Goal: Task Accomplishment & Management: Use online tool/utility

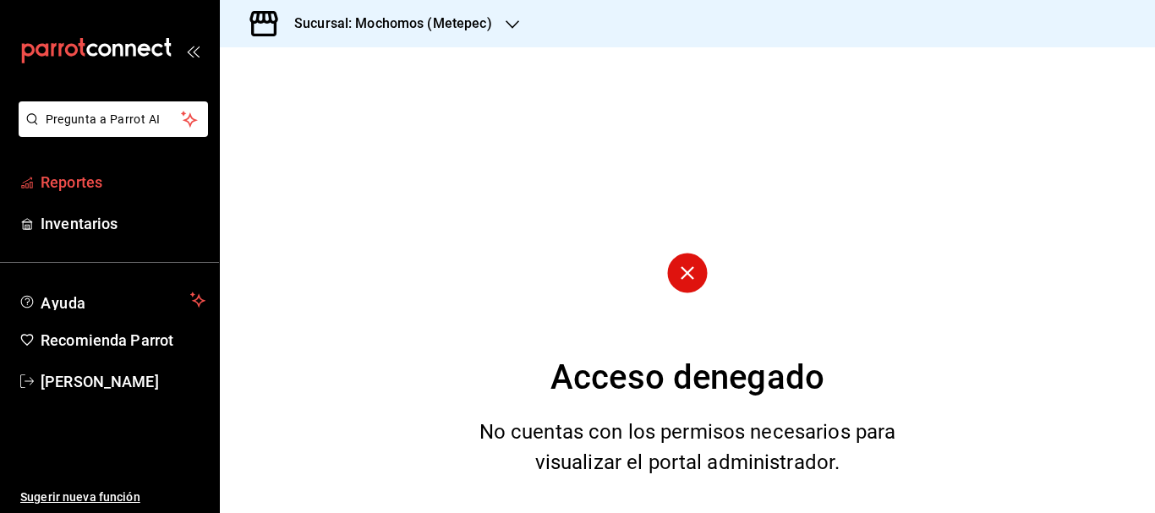
click at [63, 197] on link "Reportes" at bounding box center [109, 182] width 219 height 36
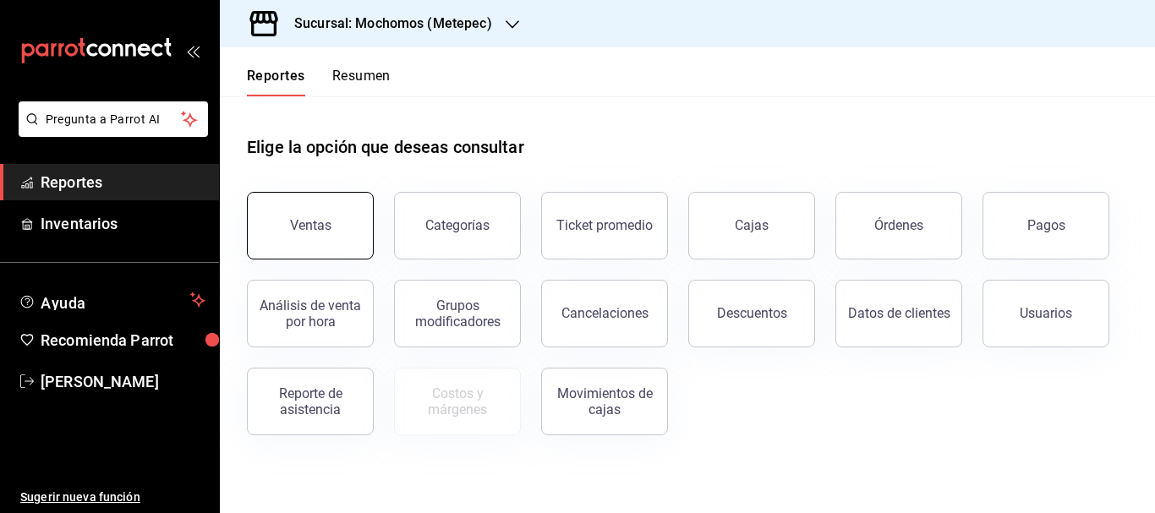
click at [340, 226] on button "Ventas" at bounding box center [310, 226] width 127 height 68
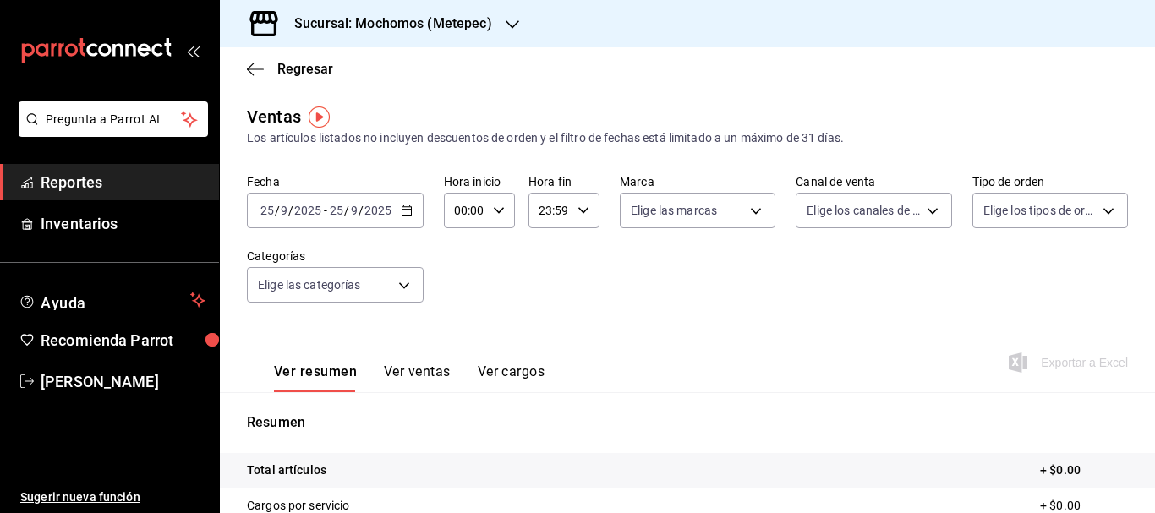
click at [261, 212] on input "25" at bounding box center [267, 211] width 15 height 14
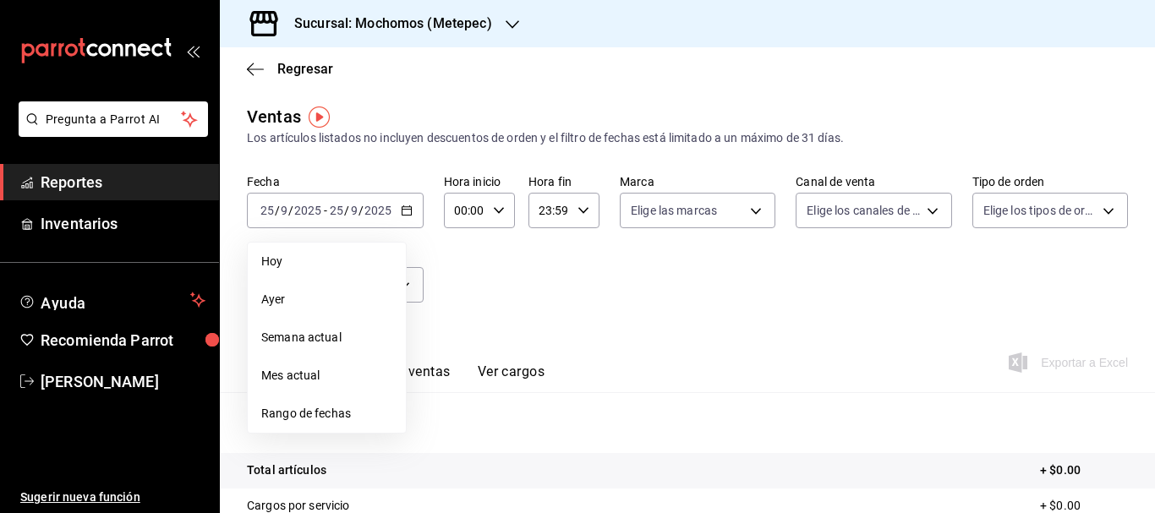
click at [332, 408] on span "Rango de fechas" at bounding box center [326, 414] width 131 height 18
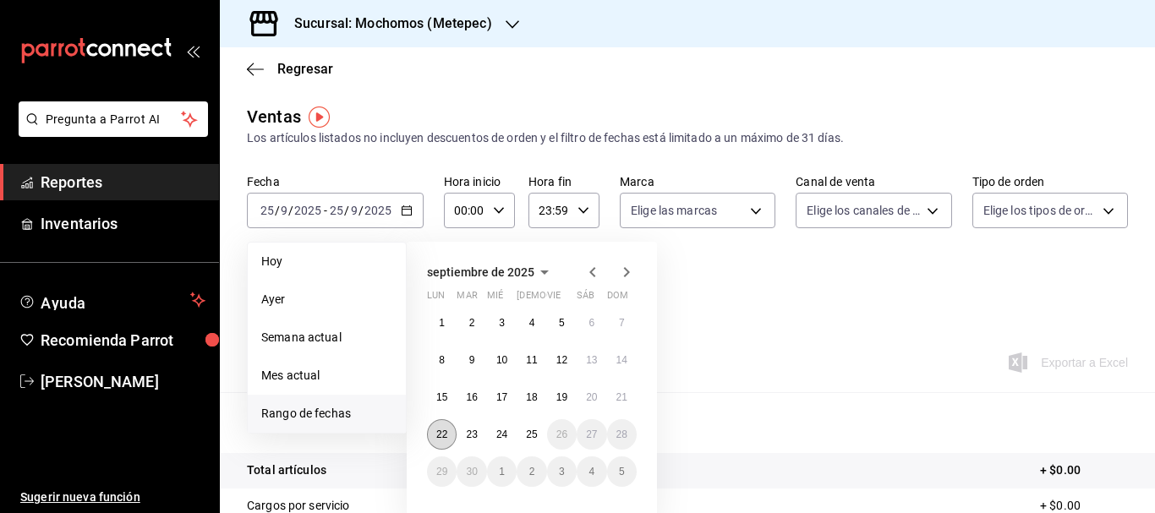
click at [431, 440] on button "22" at bounding box center [442, 434] width 30 height 30
click at [526, 444] on button "25" at bounding box center [532, 434] width 30 height 30
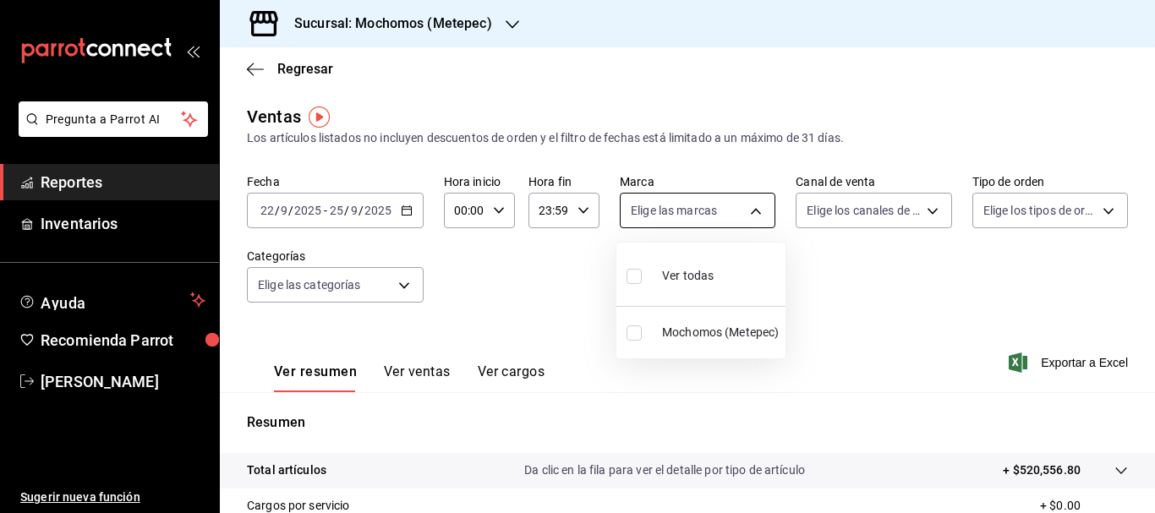
click at [730, 200] on body "Pregunta a Parrot AI Reportes Inventarios Ayuda Recomienda Parrot [PERSON_NAME]…" at bounding box center [577, 256] width 1155 height 513
click at [637, 269] on input "checkbox" at bounding box center [633, 276] width 15 height 15
checkbox input "true"
type input "2365f74e-aa6b-4392-bdf2-72765591bddf"
checkbox input "true"
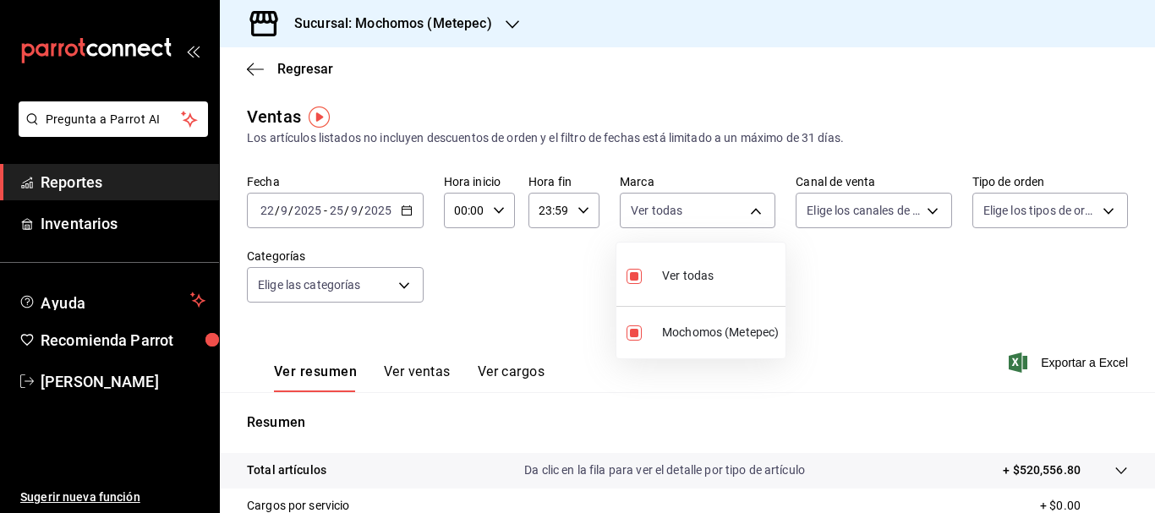
click at [867, 213] on div at bounding box center [577, 256] width 1155 height 513
click at [867, 213] on body "Pregunta a Parrot AI Reportes Inventarios Ayuda Recomienda Parrot [PERSON_NAME]…" at bounding box center [577, 256] width 1155 height 513
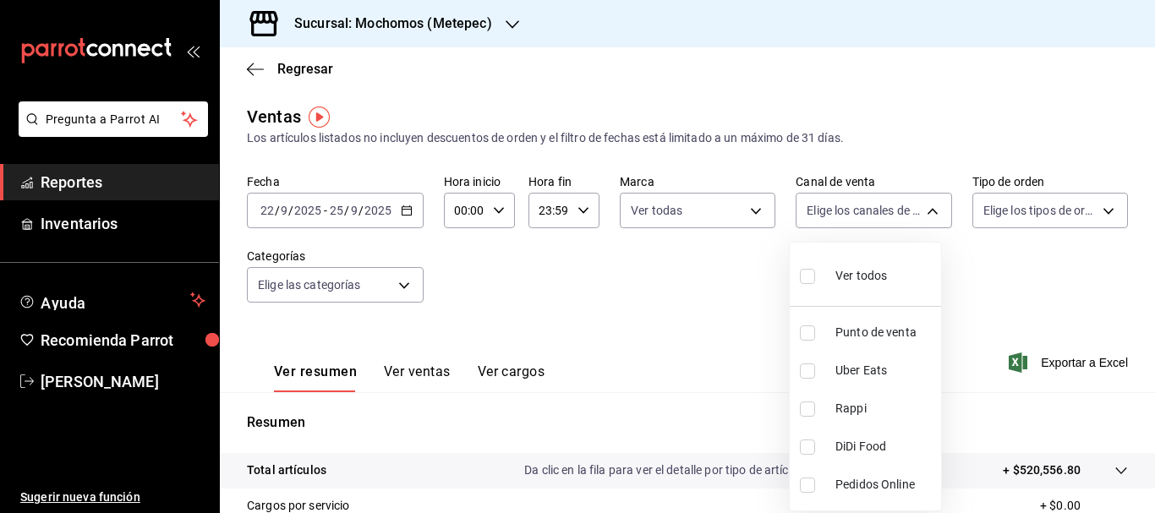
click at [802, 276] on input "checkbox" at bounding box center [807, 276] width 15 height 15
checkbox input "true"
type input "PARROT,UBER_EATS,RAPPI,DIDI_FOOD,ONLINE"
checkbox input "true"
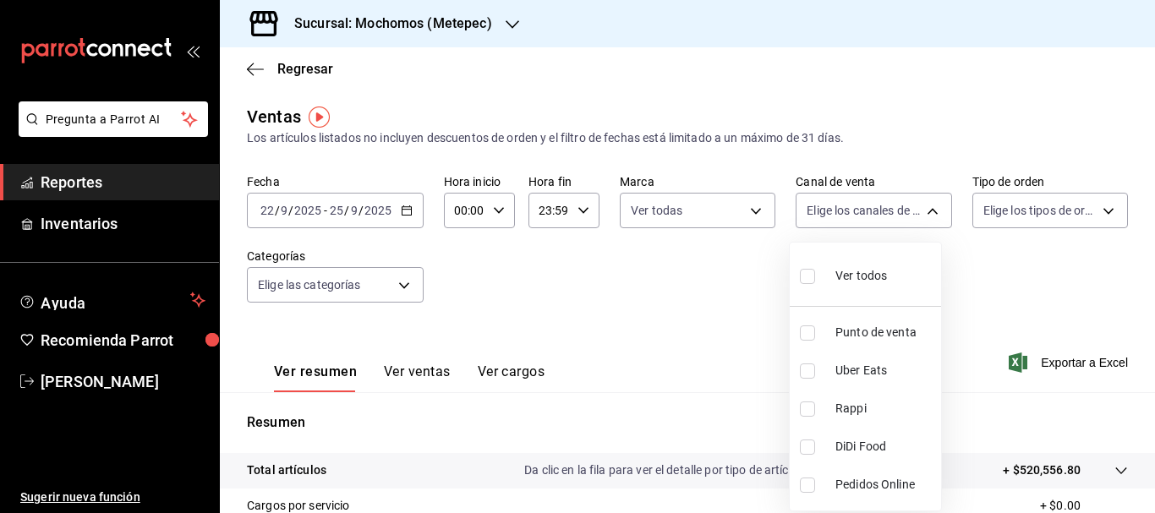
checkbox input "true"
click at [1014, 206] on div at bounding box center [577, 256] width 1155 height 513
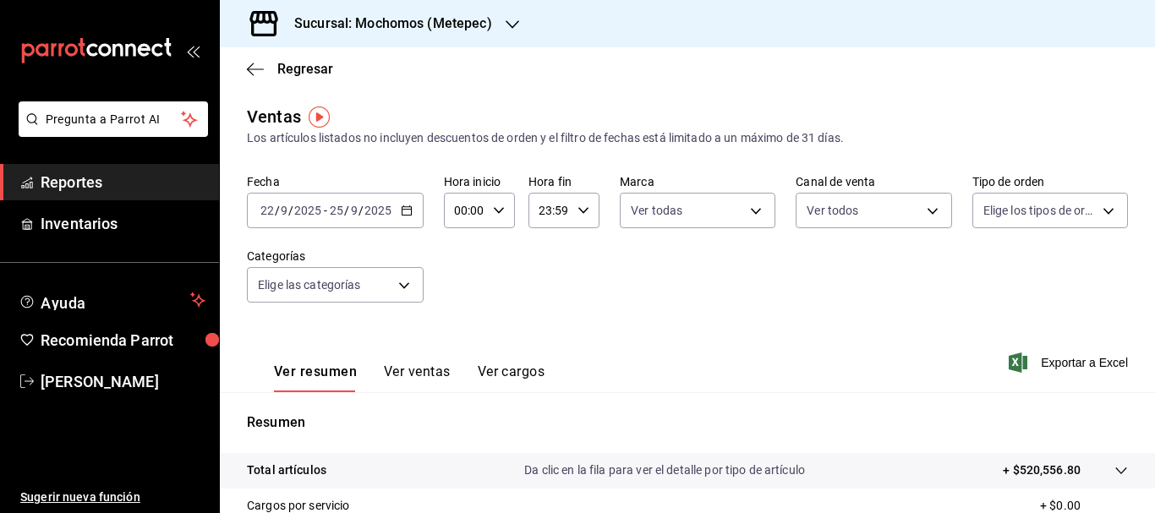
click at [1014, 206] on div "Ver todos Punto de venta Uber Eats Rappi DiDi Food Pedidos Online" at bounding box center [577, 256] width 1155 height 513
click at [1014, 206] on body "Pregunta a Parrot AI Reportes Inventarios Ayuda Recomienda Parrot [PERSON_NAME]…" at bounding box center [577, 256] width 1155 height 513
click at [983, 283] on input "checkbox" at bounding box center [980, 276] width 15 height 15
checkbox input "true"
type input "3a236ed8-2e24-47ca-8e59-ead494492482,da8509e8-5fca-4f62-958e-973104937870,EXTER…"
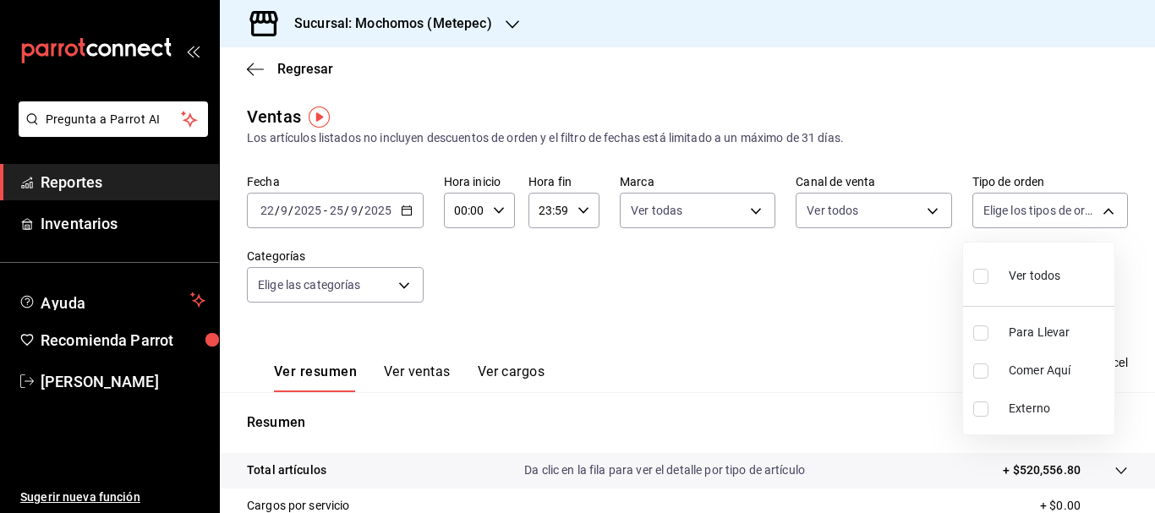
checkbox input "true"
click at [275, 297] on div at bounding box center [577, 256] width 1155 height 513
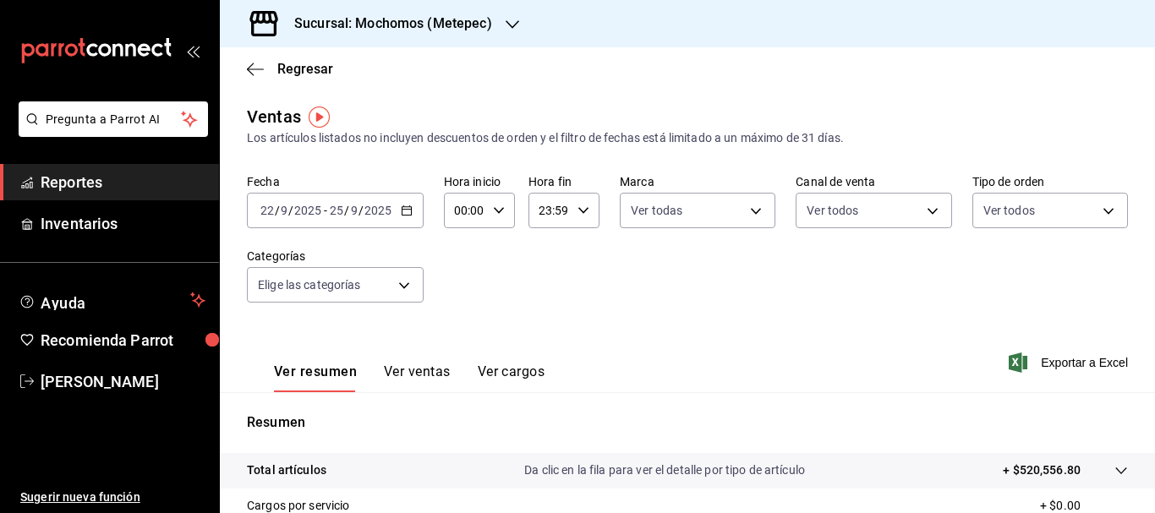
click at [275, 297] on body "Pregunta a Parrot AI Reportes Inventarios Ayuda Recomienda Parrot [PERSON_NAME]…" at bounding box center [577, 256] width 1155 height 513
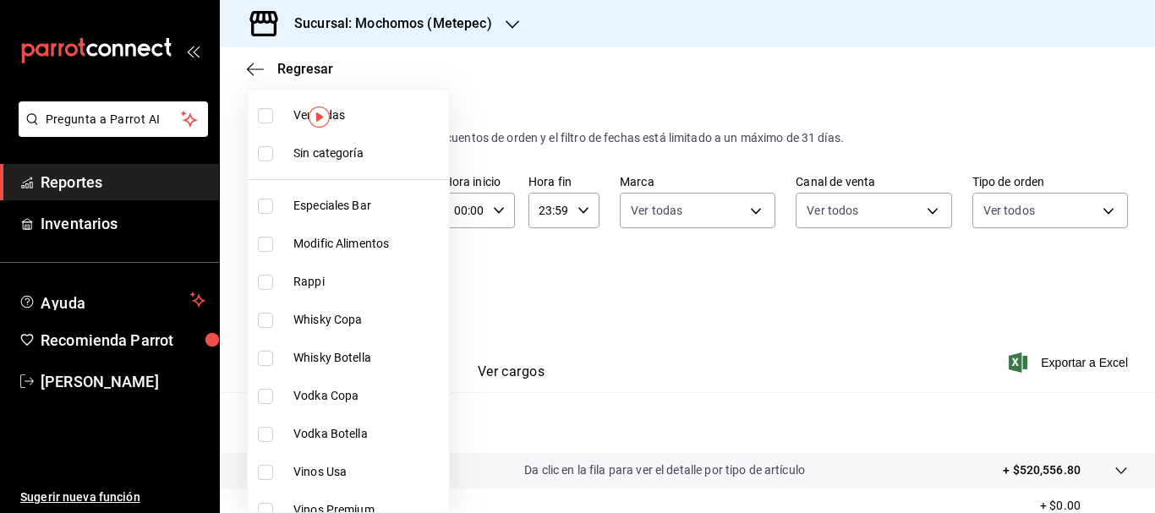
click at [266, 112] on input "checkbox" at bounding box center [265, 115] width 15 height 15
checkbox input "true"
type input "c9cbc288-c827-488d-81f5-370afefb1912,46081463-7037-4dd2-a9ab-e56ff6a8fa7c,bf958…"
checkbox input "true"
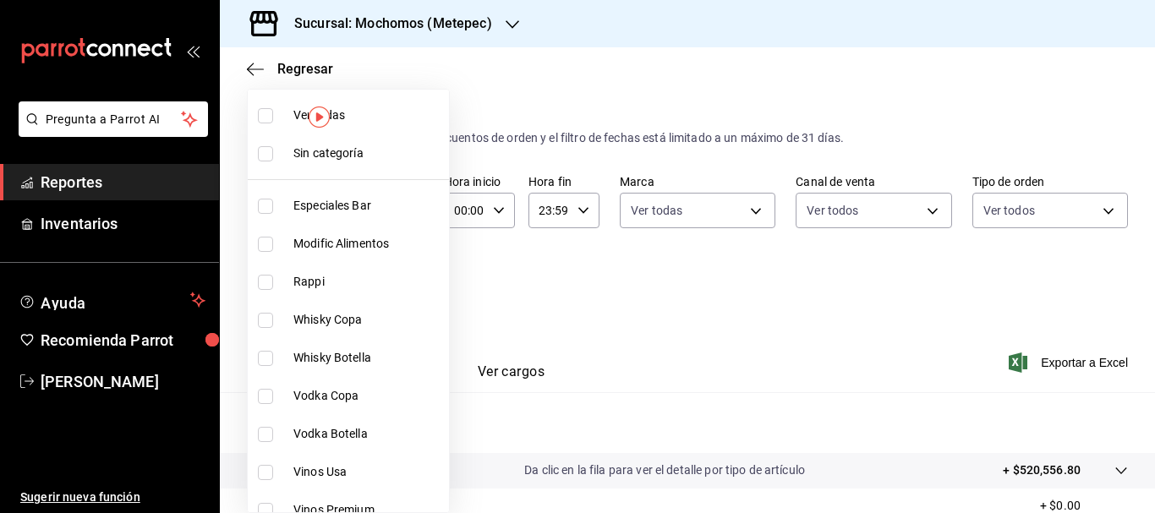
checkbox input "true"
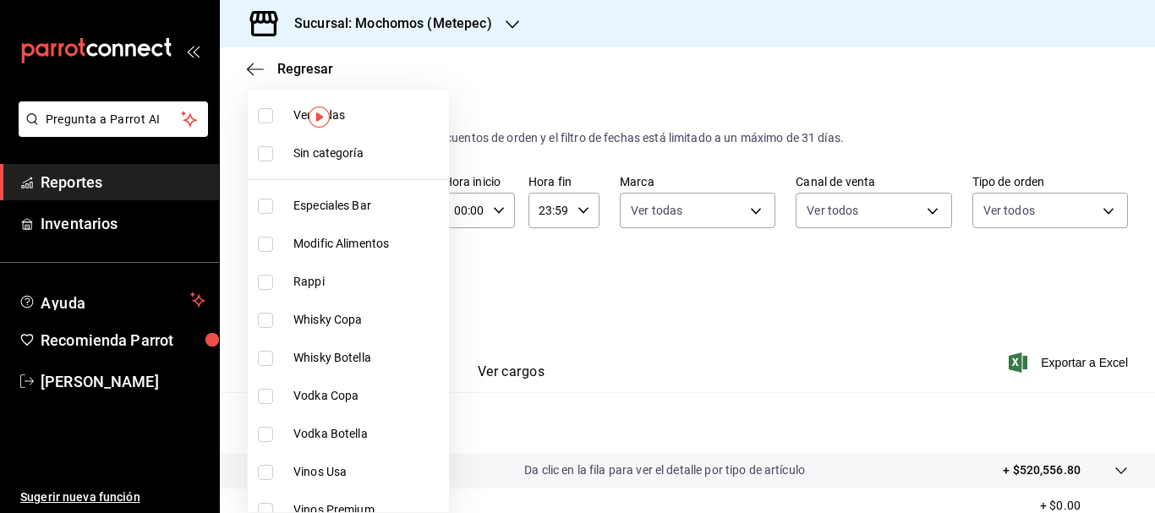
checkbox input "true"
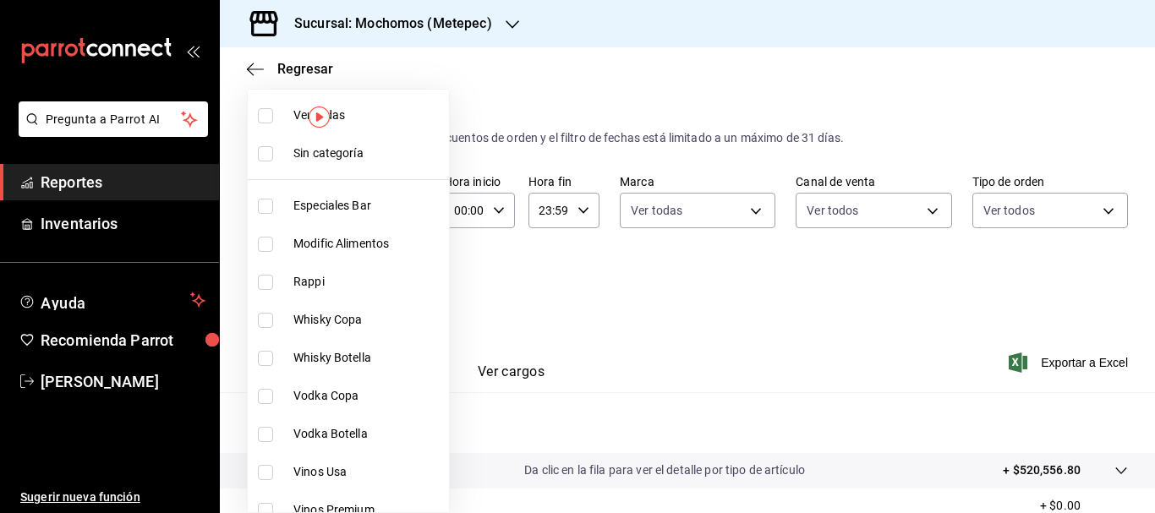
checkbox input "true"
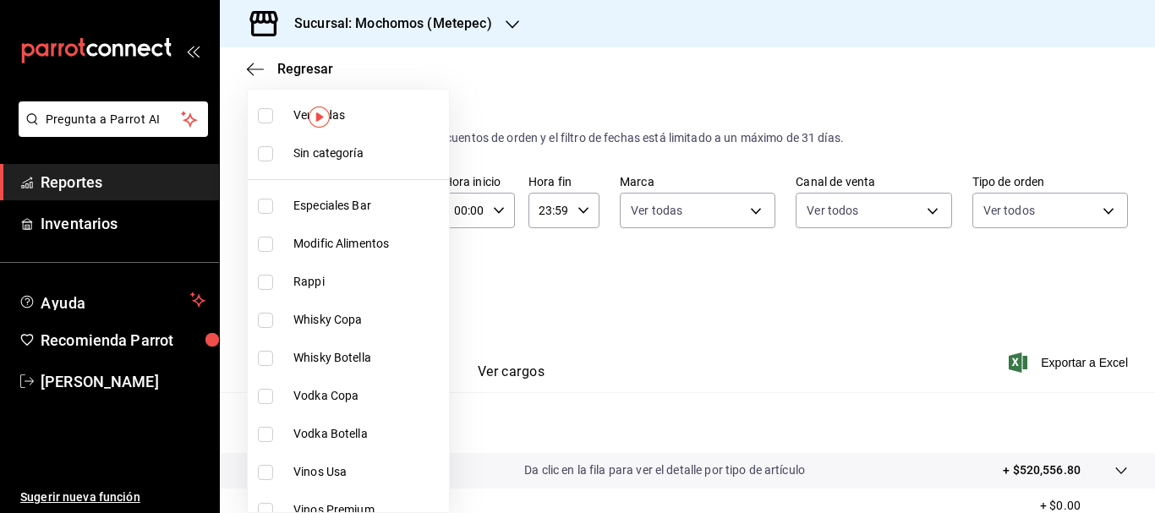
checkbox input "true"
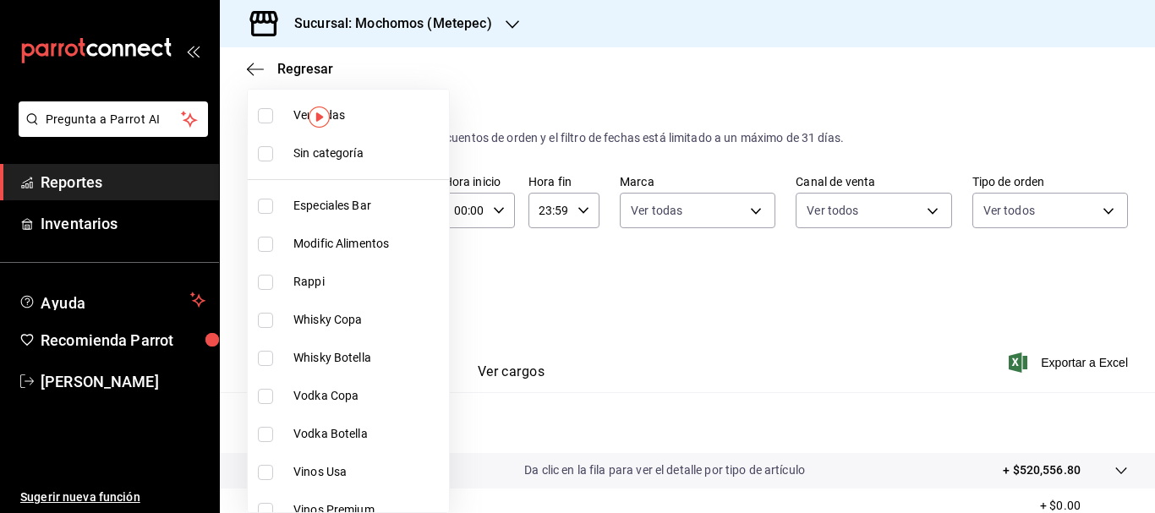
checkbox input "true"
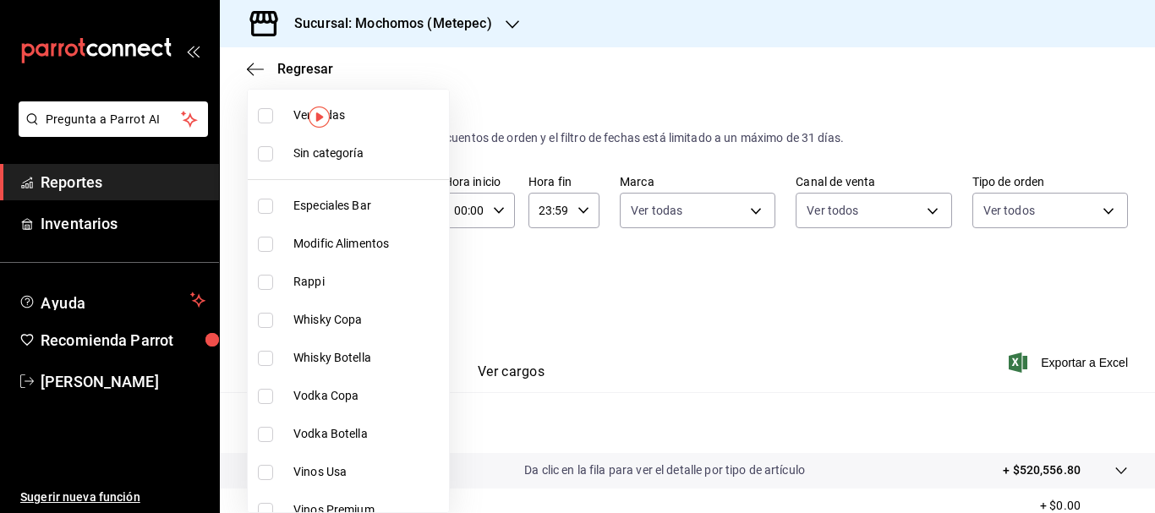
checkbox input "true"
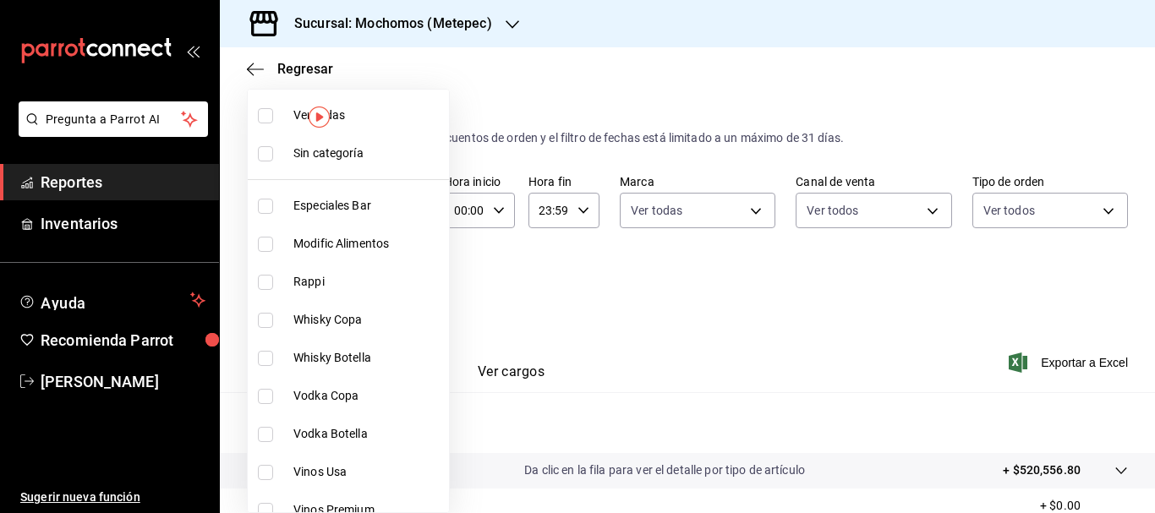
checkbox input "true"
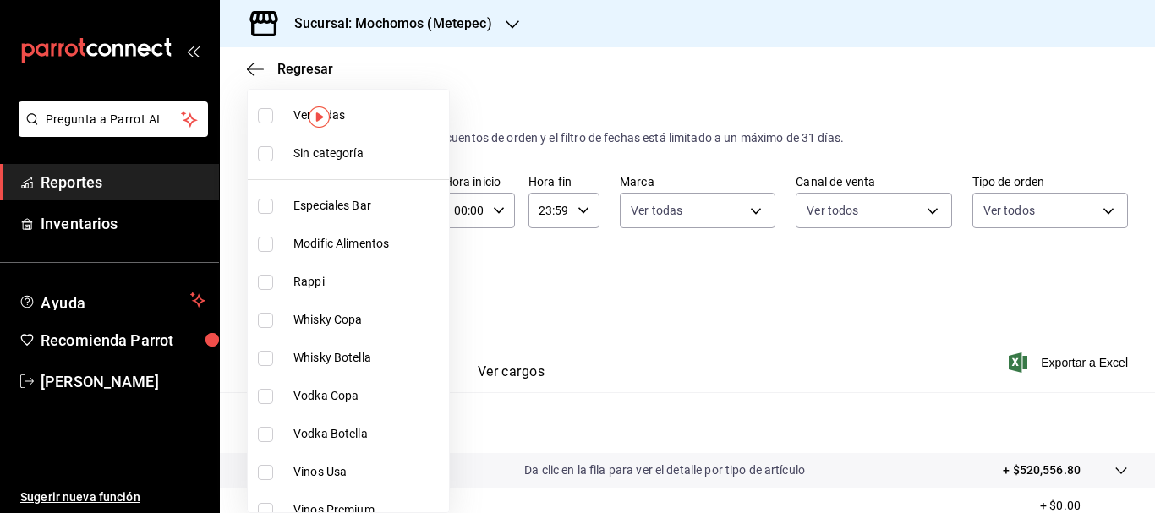
checkbox input "true"
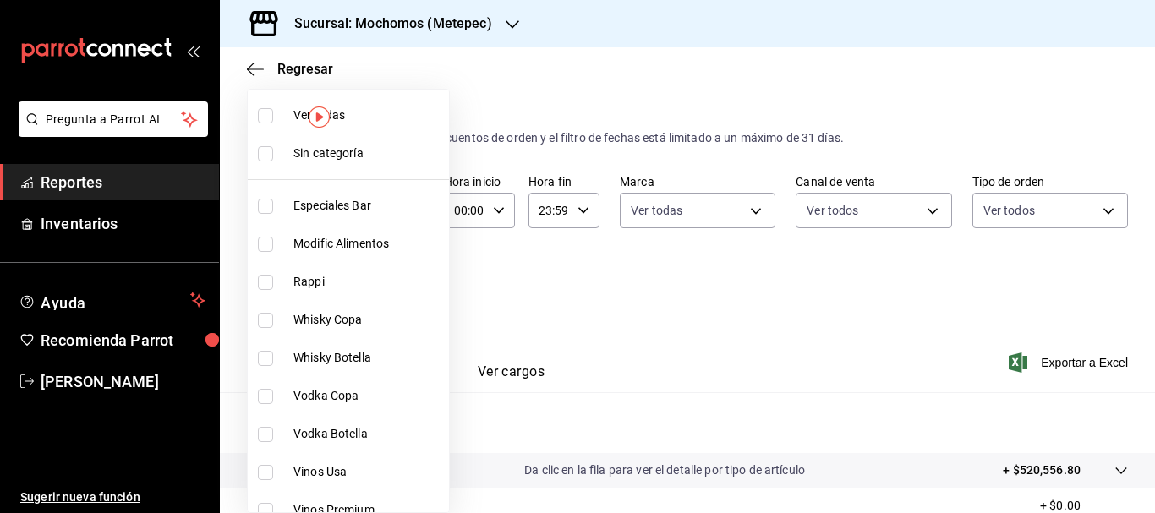
checkbox input "true"
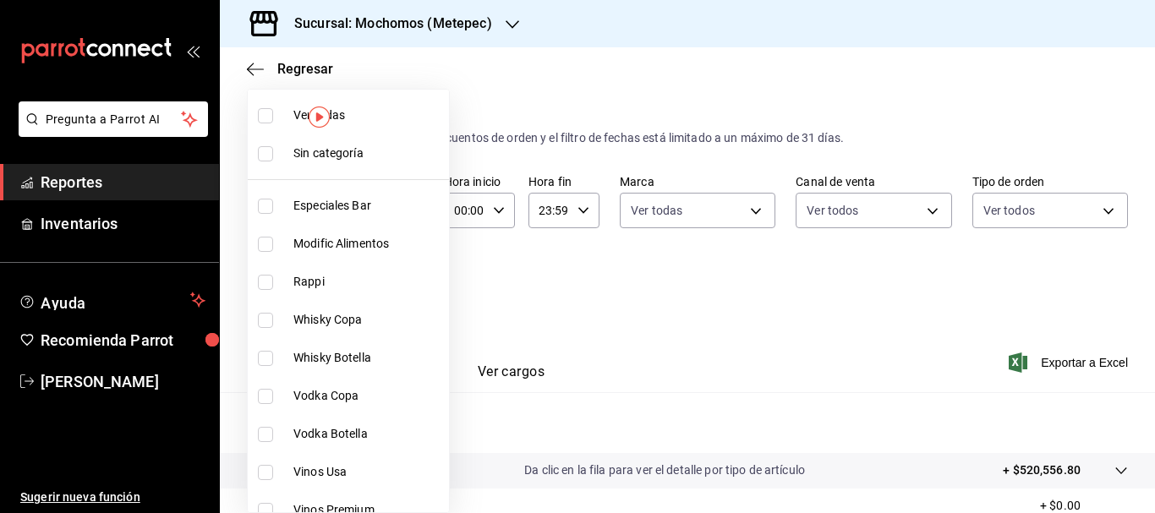
checkbox input "true"
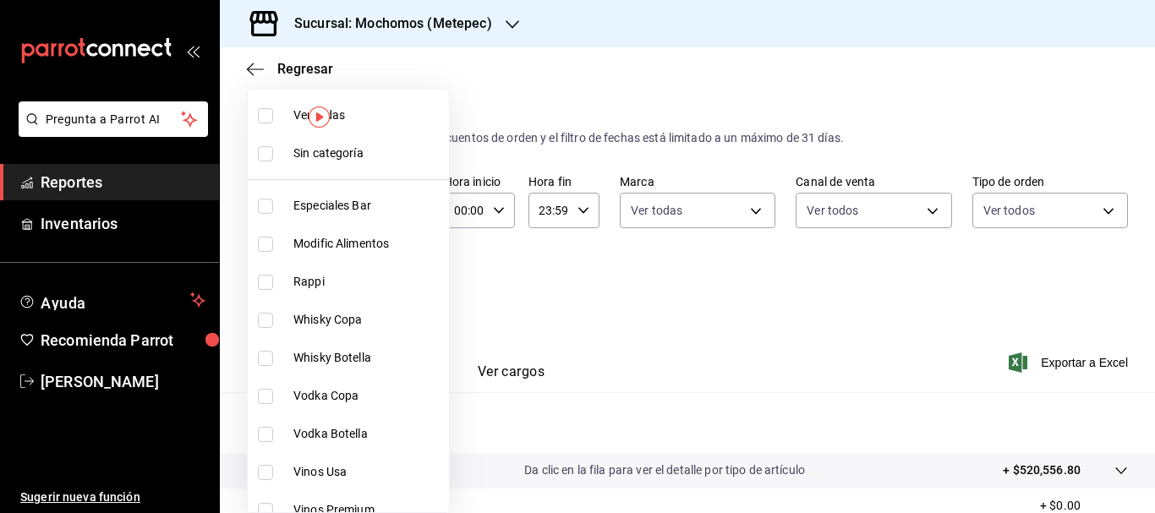
checkbox input "true"
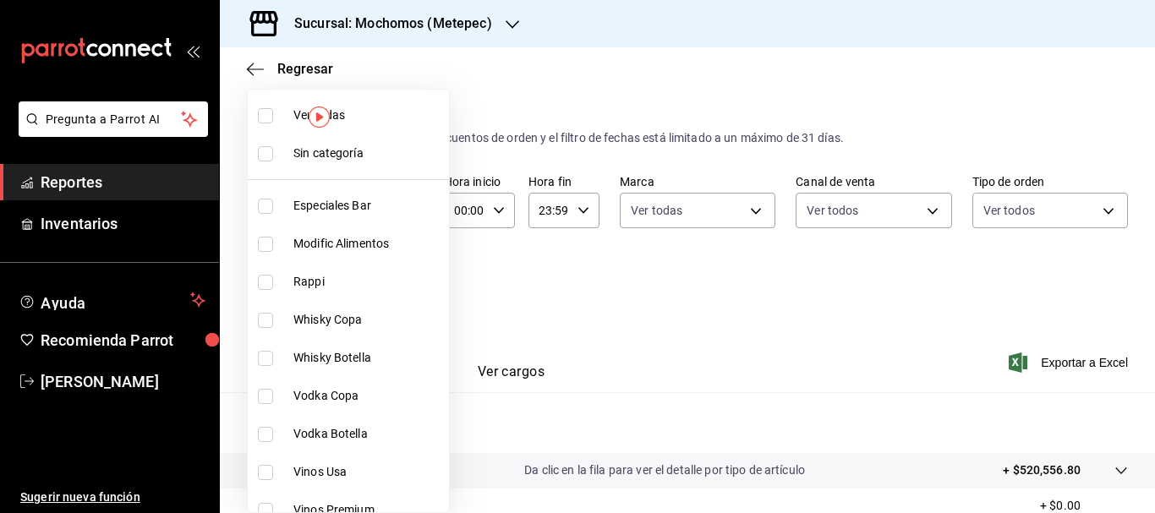
checkbox input "true"
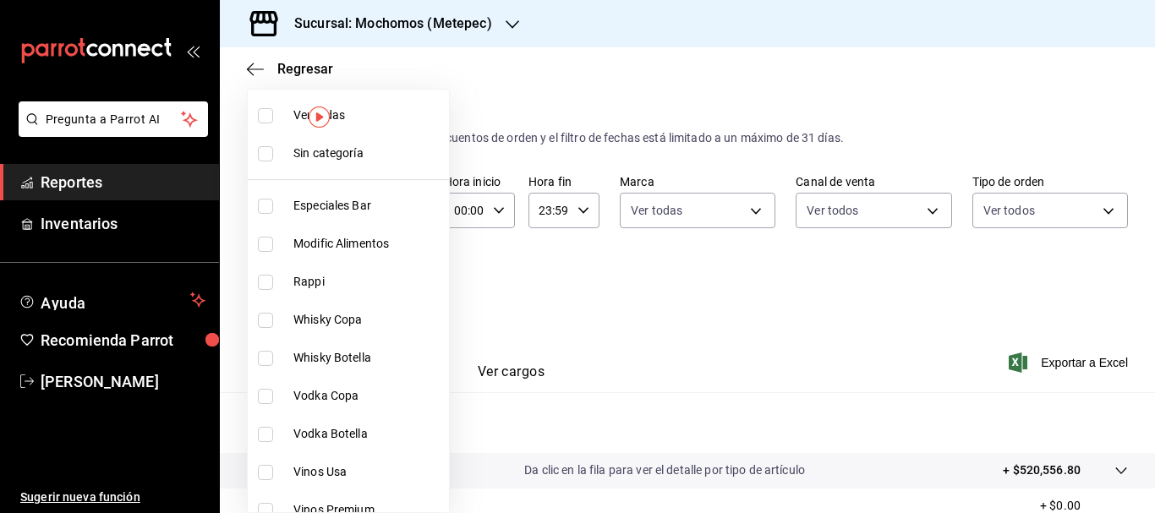
checkbox input "true"
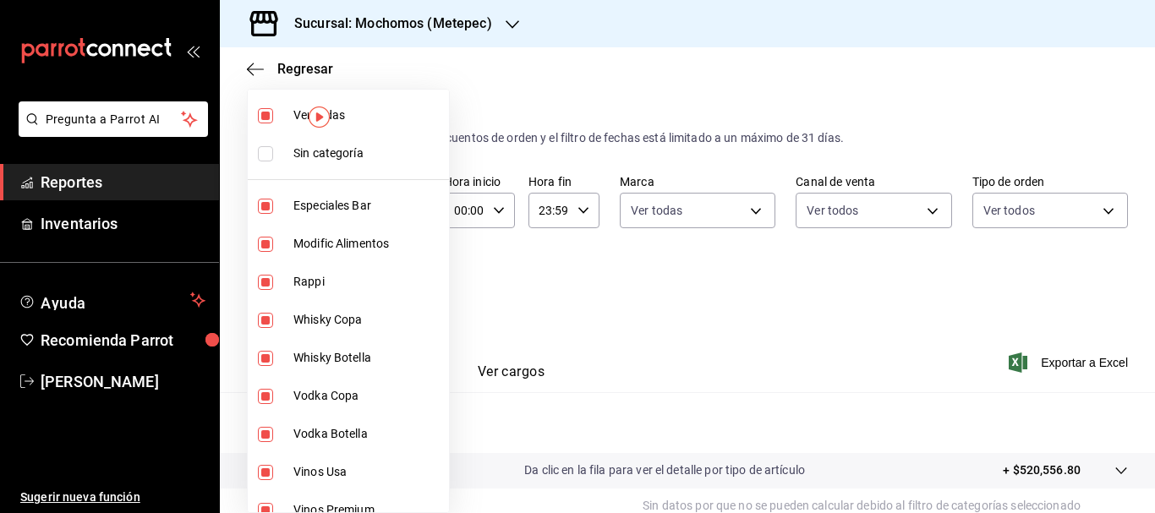
click at [266, 148] on input "checkbox" at bounding box center [265, 153] width 15 height 15
checkbox input "true"
click at [643, 68] on div at bounding box center [577, 256] width 1155 height 513
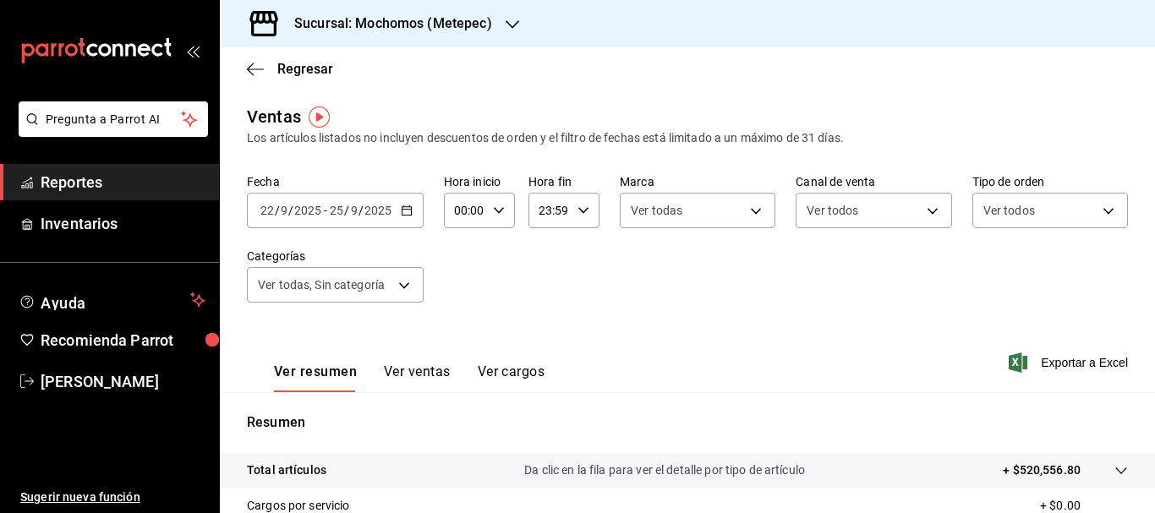
click at [265, 216] on input "22" at bounding box center [267, 211] width 15 height 14
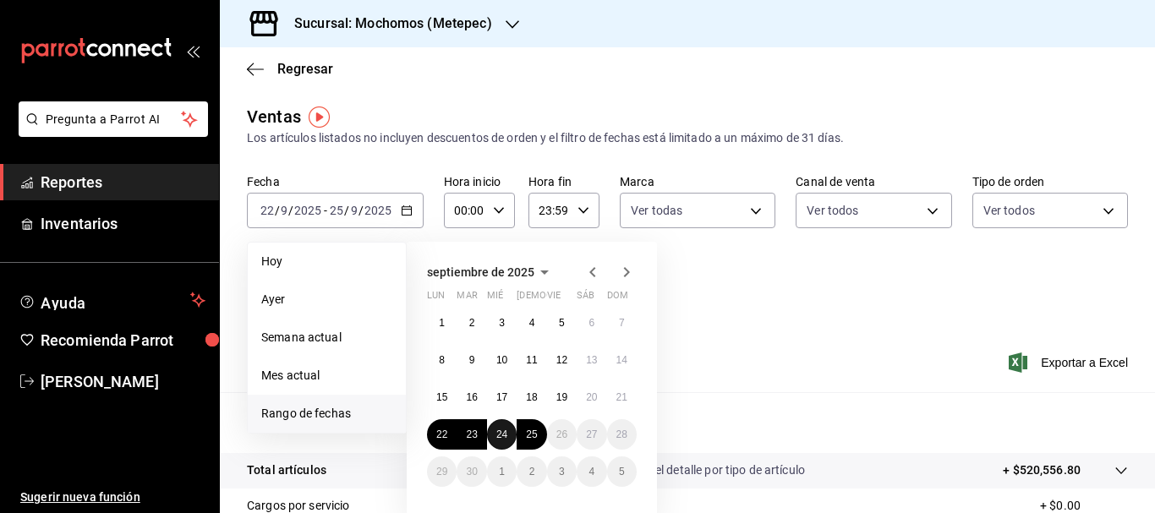
click at [500, 429] on abbr "24" at bounding box center [501, 435] width 11 height 12
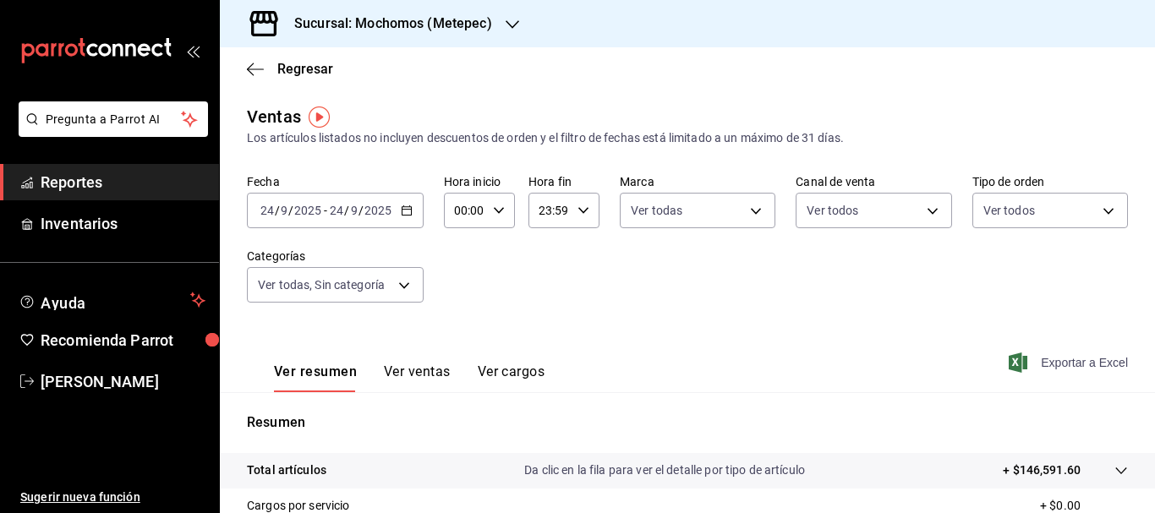
click at [1070, 358] on span "Exportar a Excel" at bounding box center [1070, 363] width 116 height 20
